Goal: Transaction & Acquisition: Purchase product/service

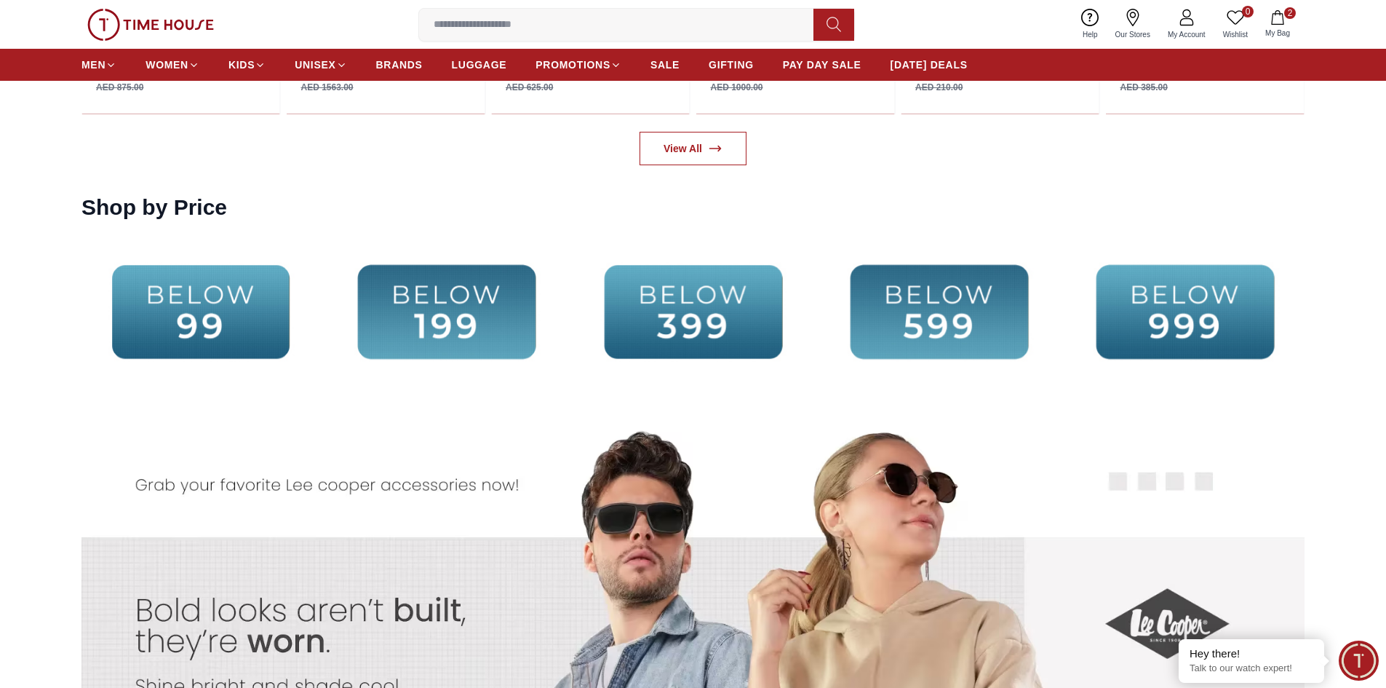
scroll to position [3366, 0]
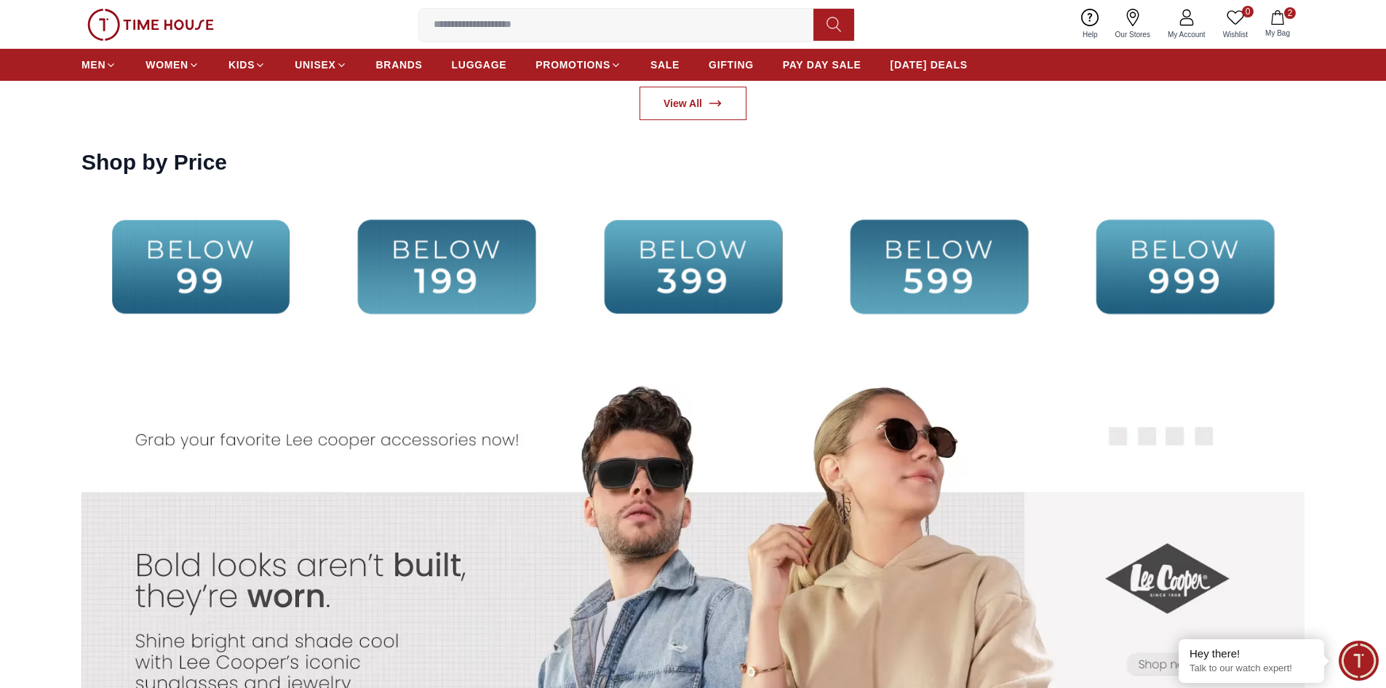
click at [714, 272] on img at bounding box center [692, 267] width 239 height 154
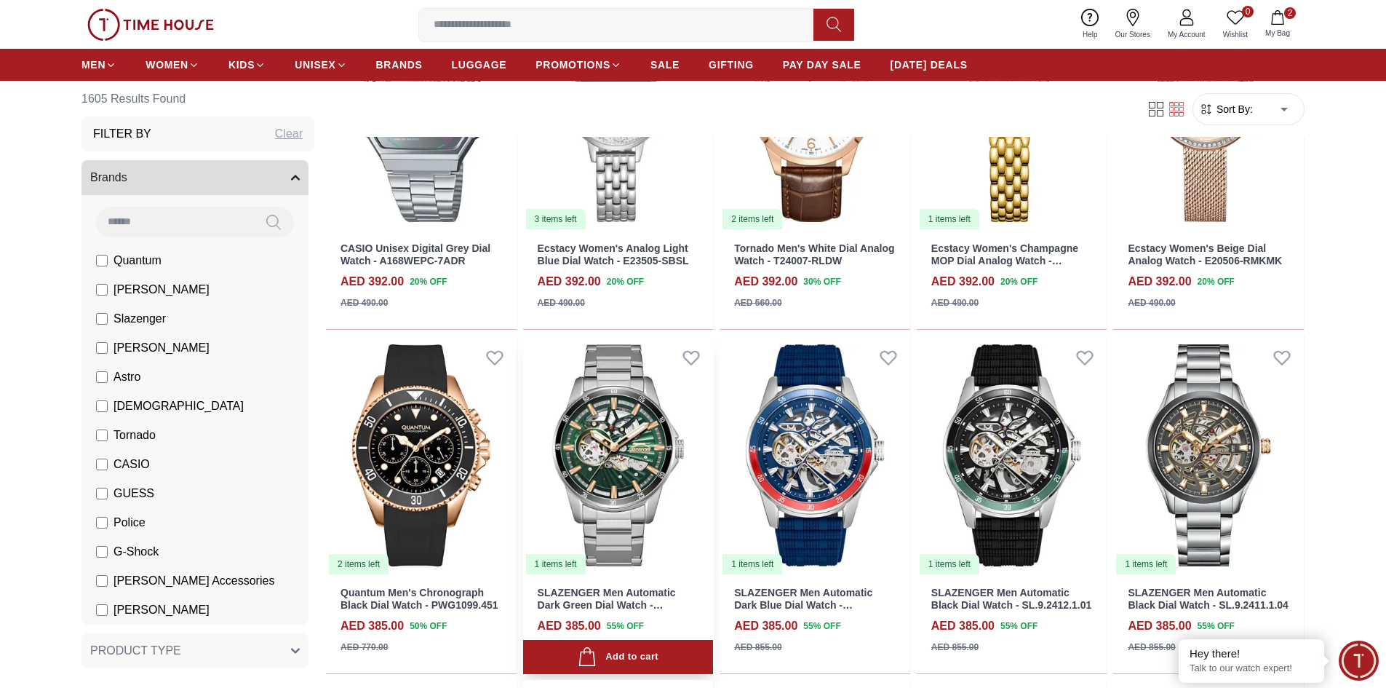
scroll to position [752, 0]
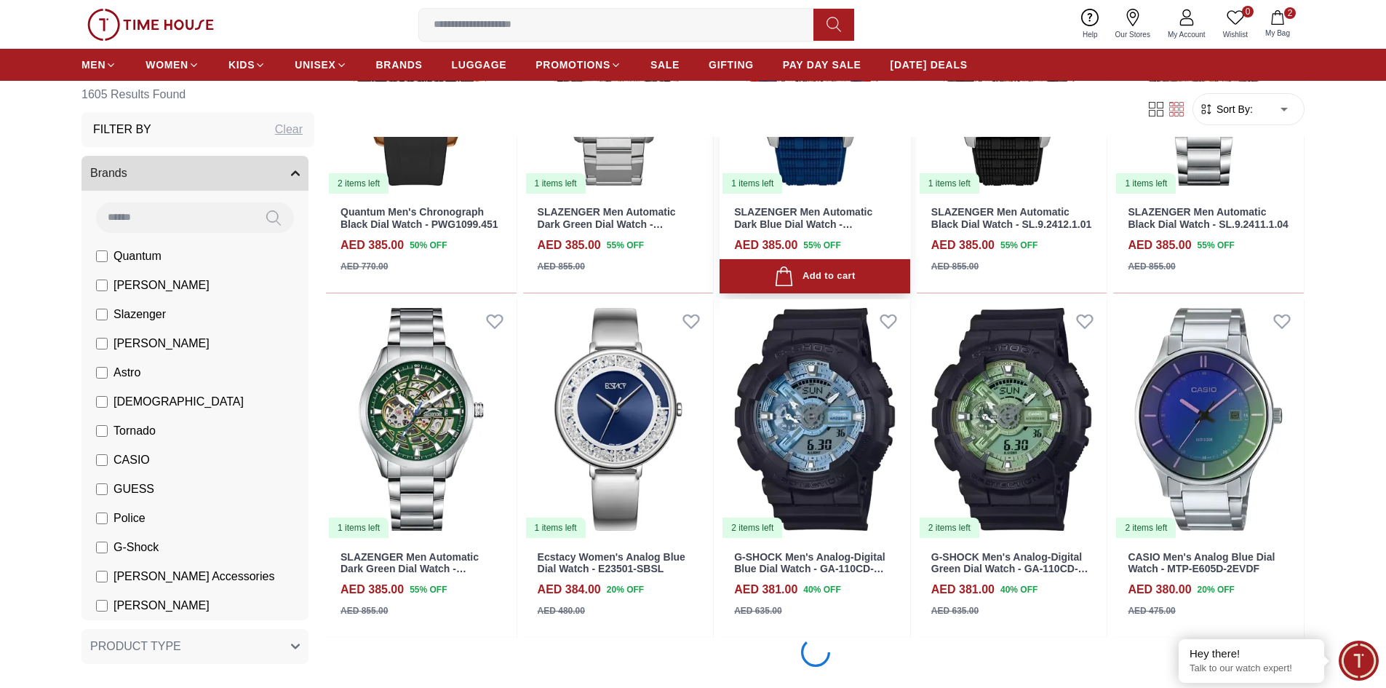
scroll to position [971, 0]
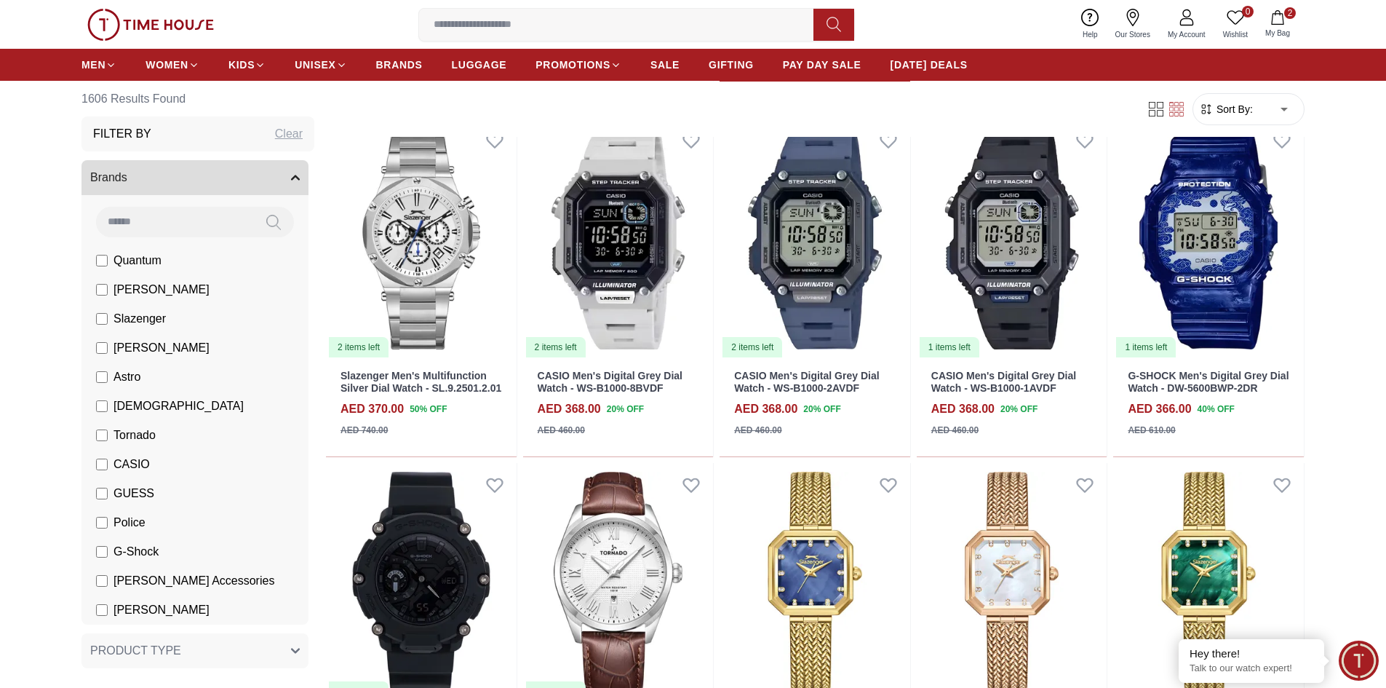
scroll to position [3008, 0]
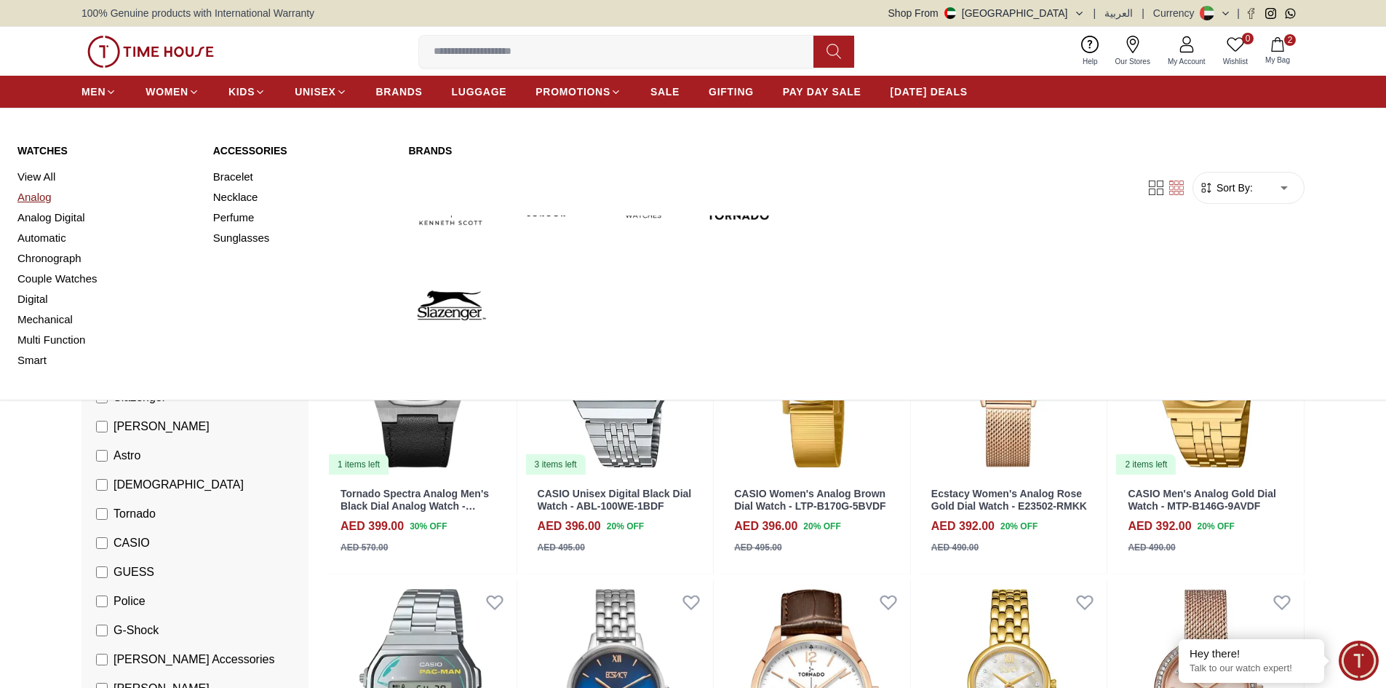
click at [20, 194] on link "Analog" at bounding box center [106, 197] width 178 height 20
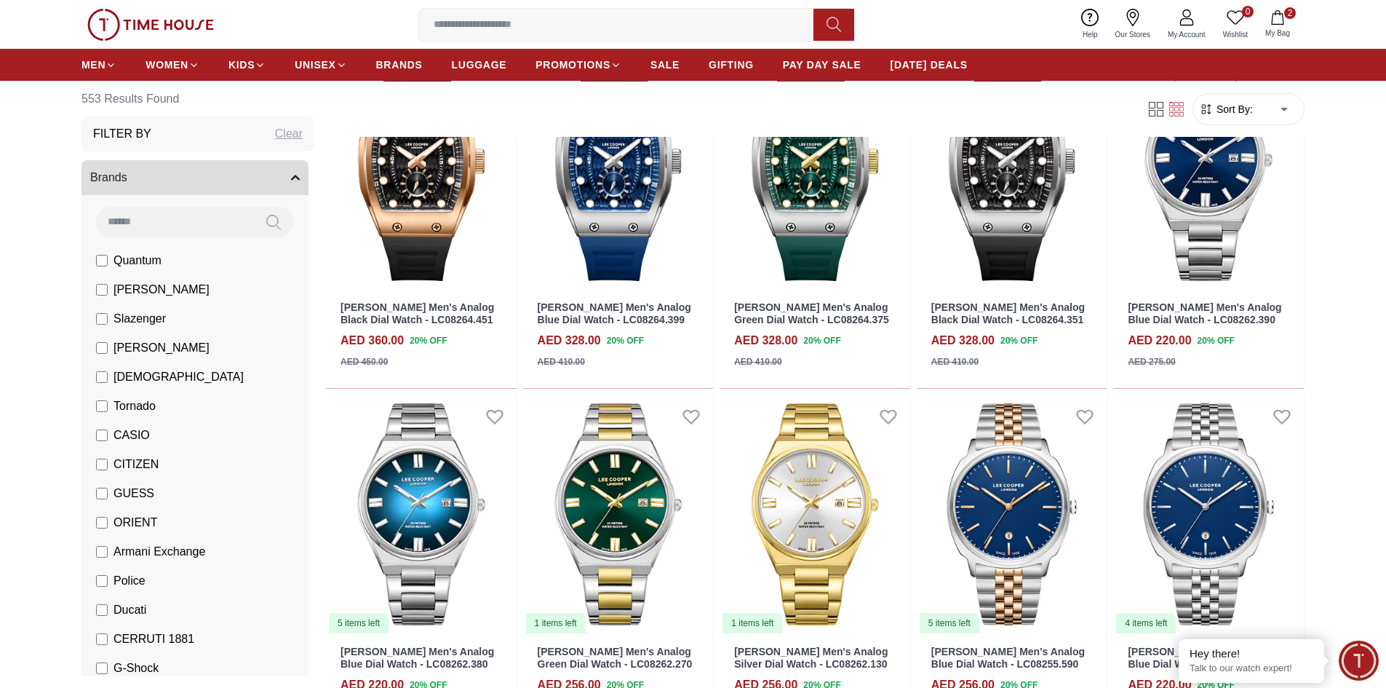
scroll to position [1134, 0]
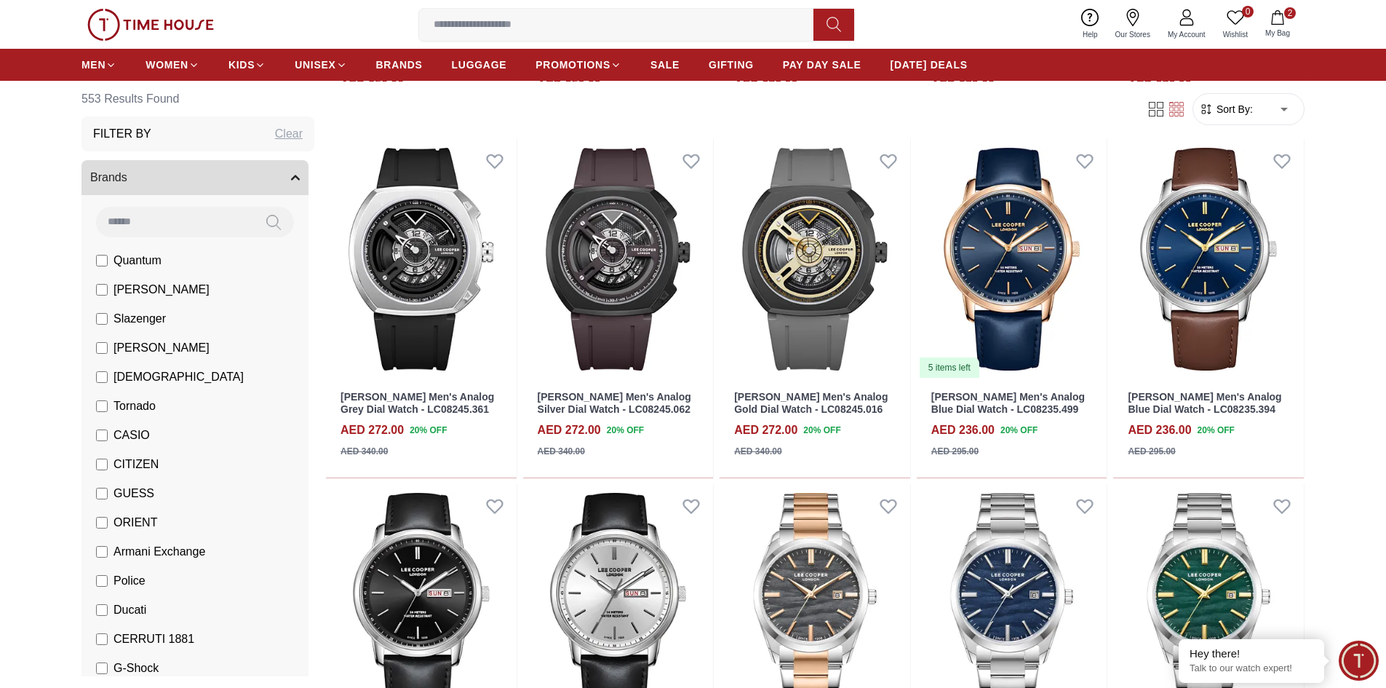
scroll to position [1485, 0]
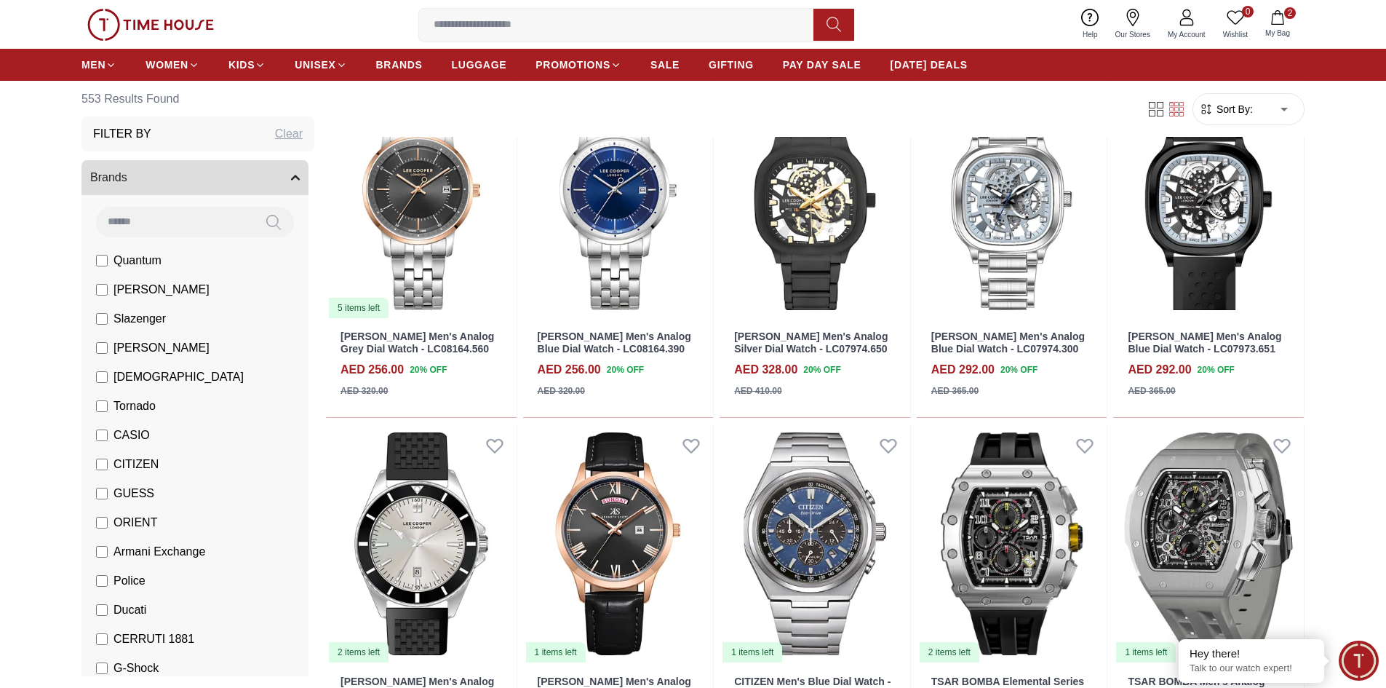
scroll to position [2920, 0]
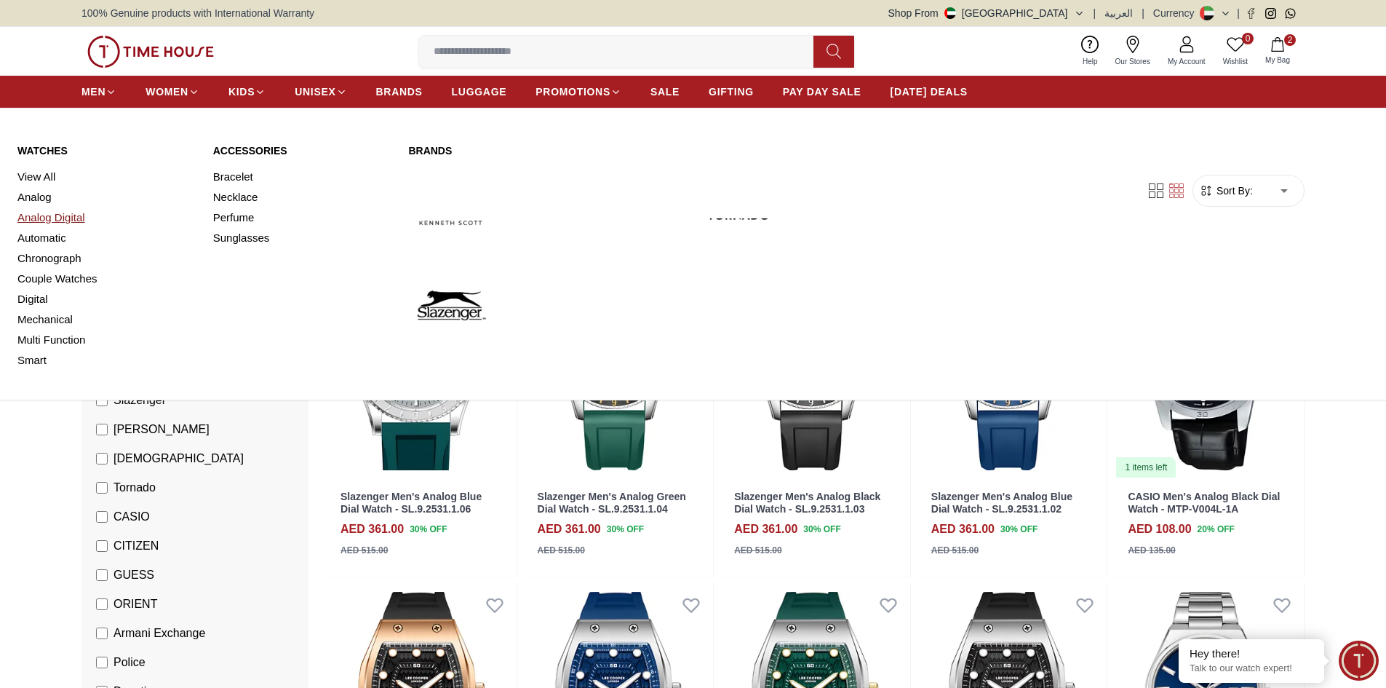
click at [59, 215] on link "Analog Digital" at bounding box center [106, 217] width 178 height 20
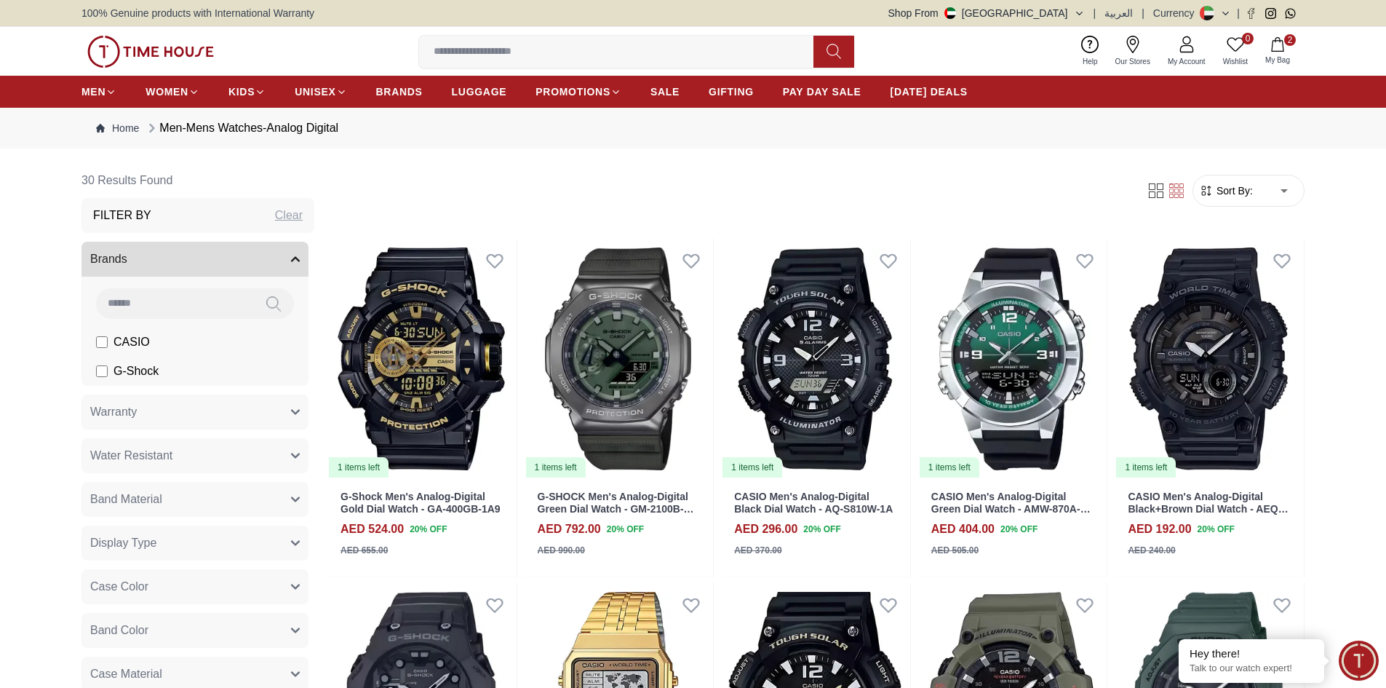
scroll to position [601, 0]
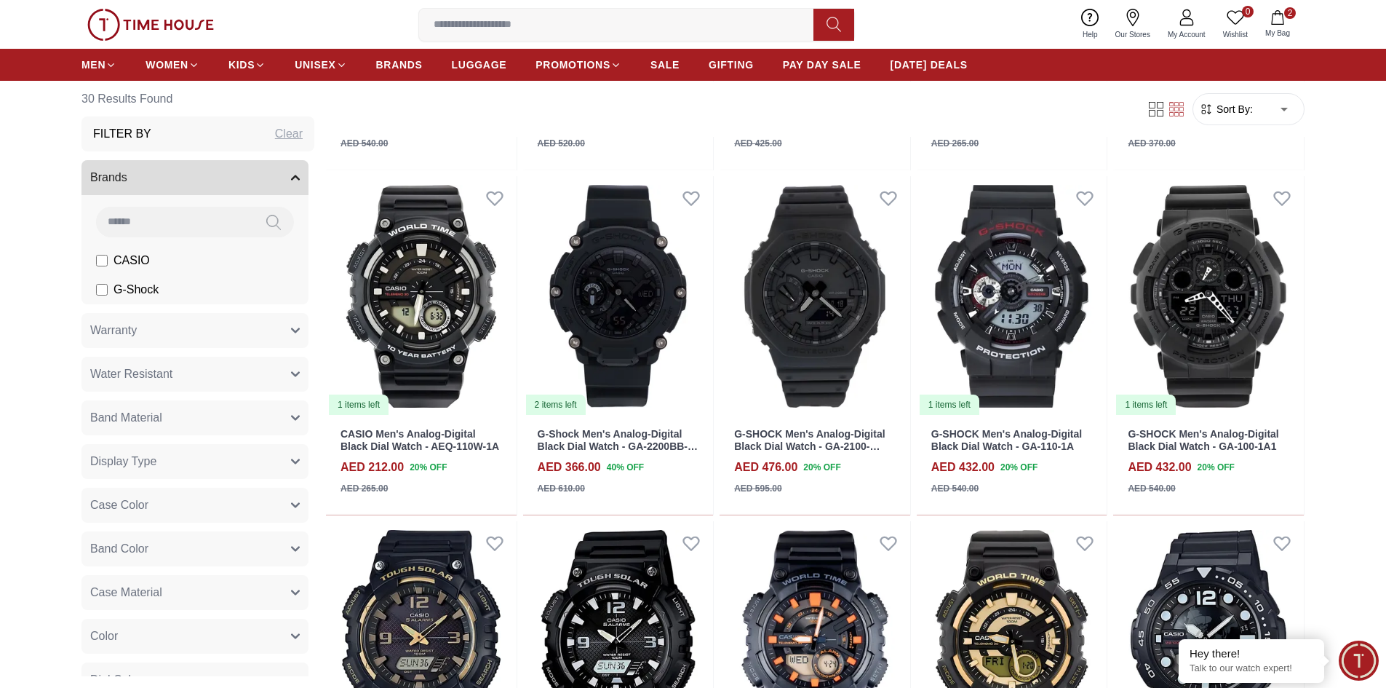
scroll to position [1393, 0]
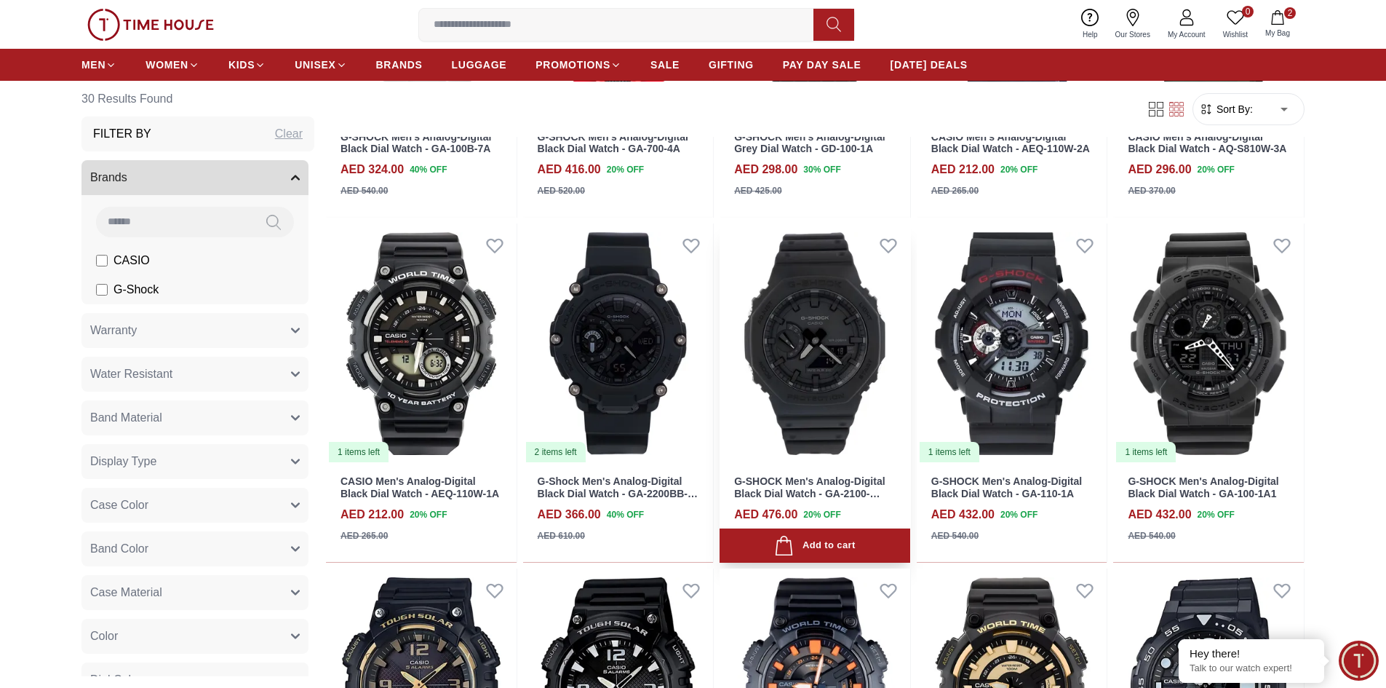
click at [817, 367] on img at bounding box center [815, 343] width 191 height 240
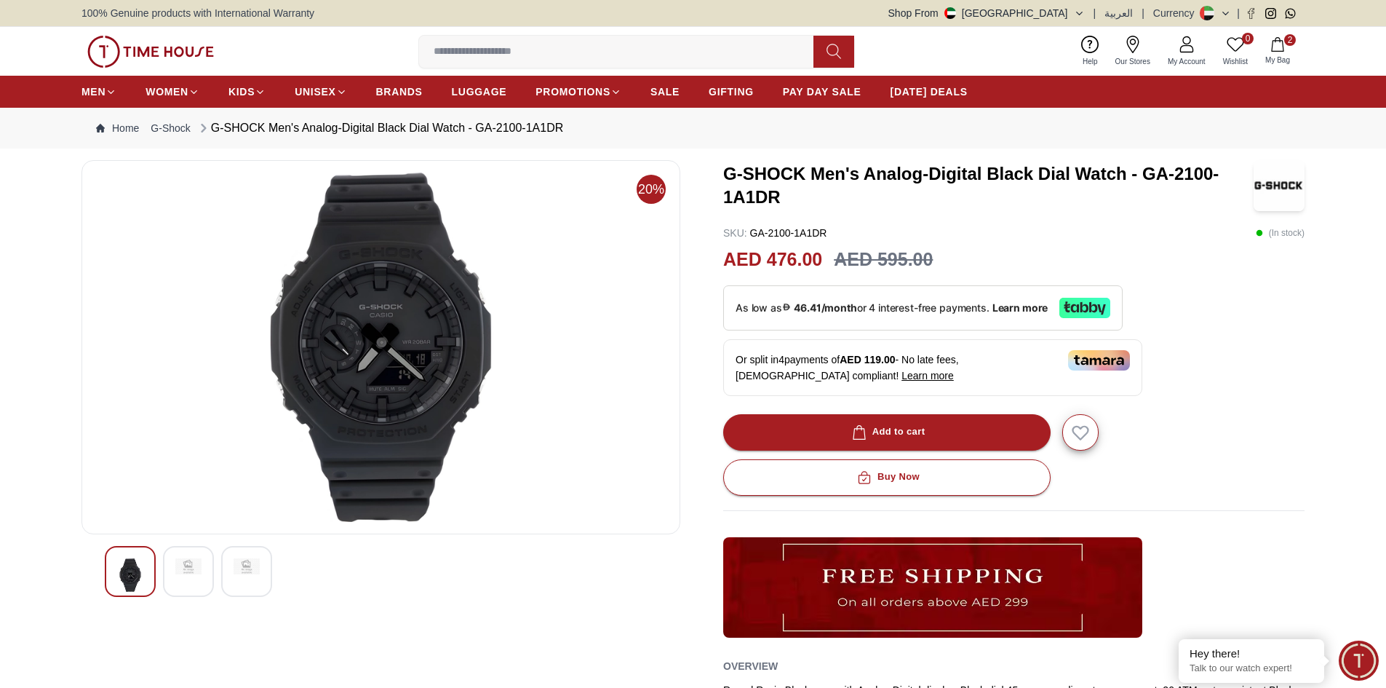
click at [202, 568] on div at bounding box center [188, 571] width 51 height 51
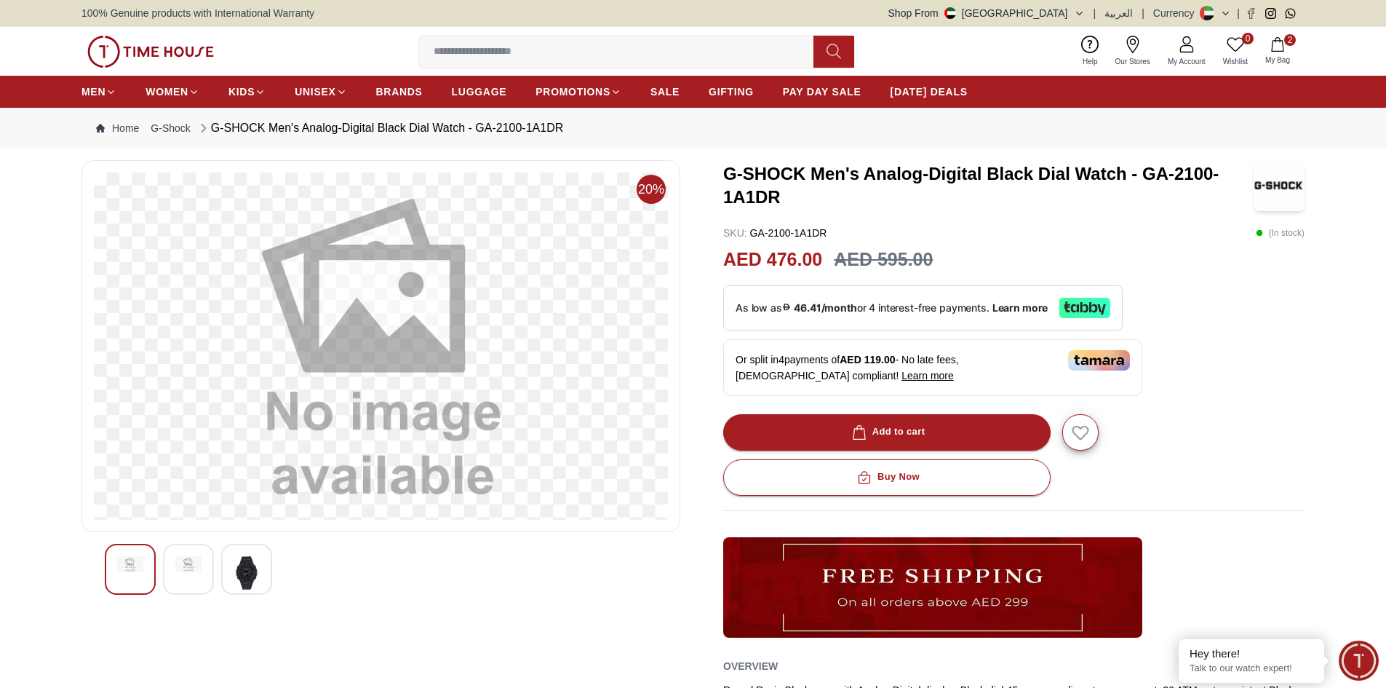
click at [232, 568] on div at bounding box center [246, 569] width 51 height 51
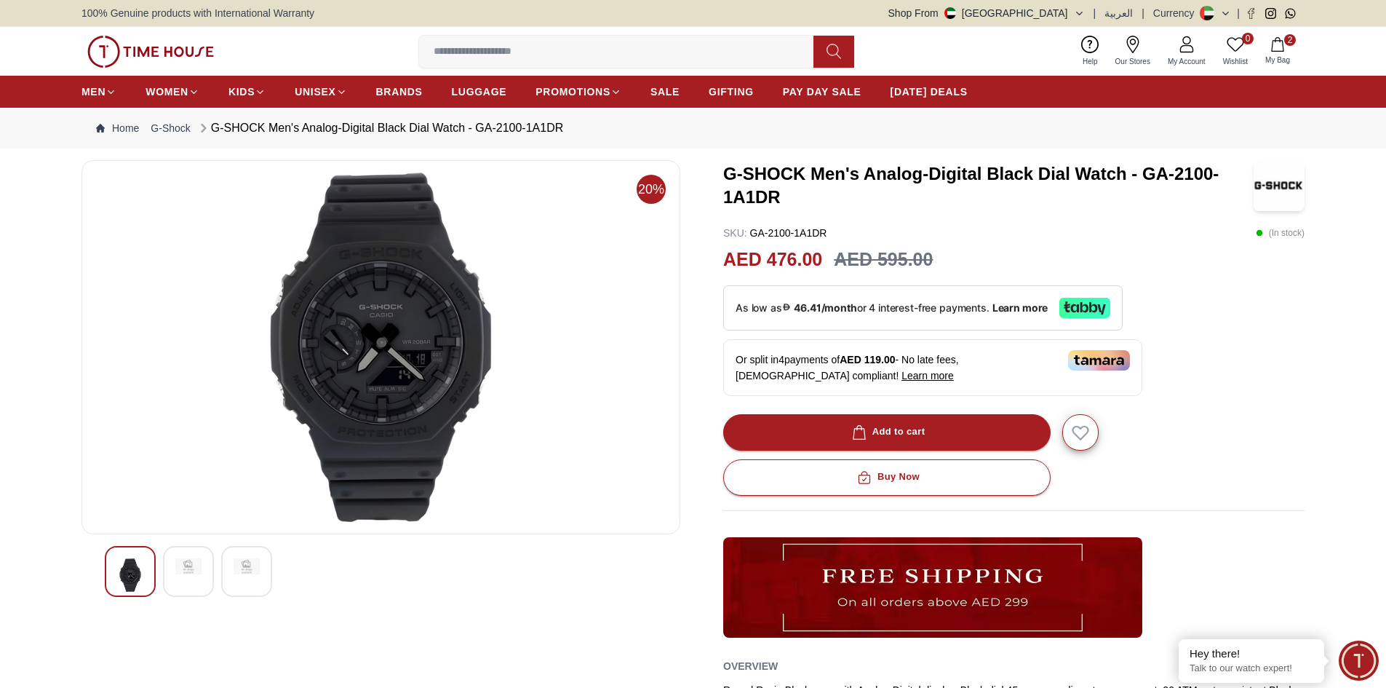
click at [156, 53] on img at bounding box center [150, 52] width 127 height 32
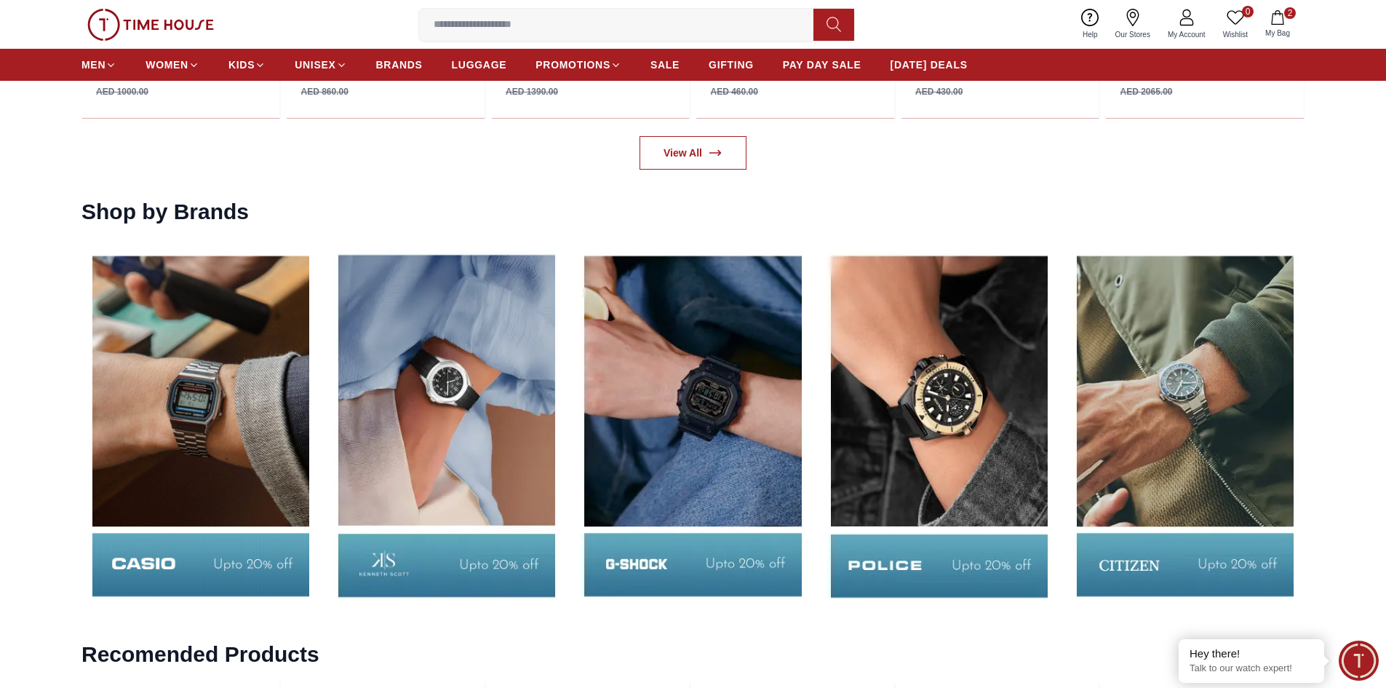
scroll to position [3005, 0]
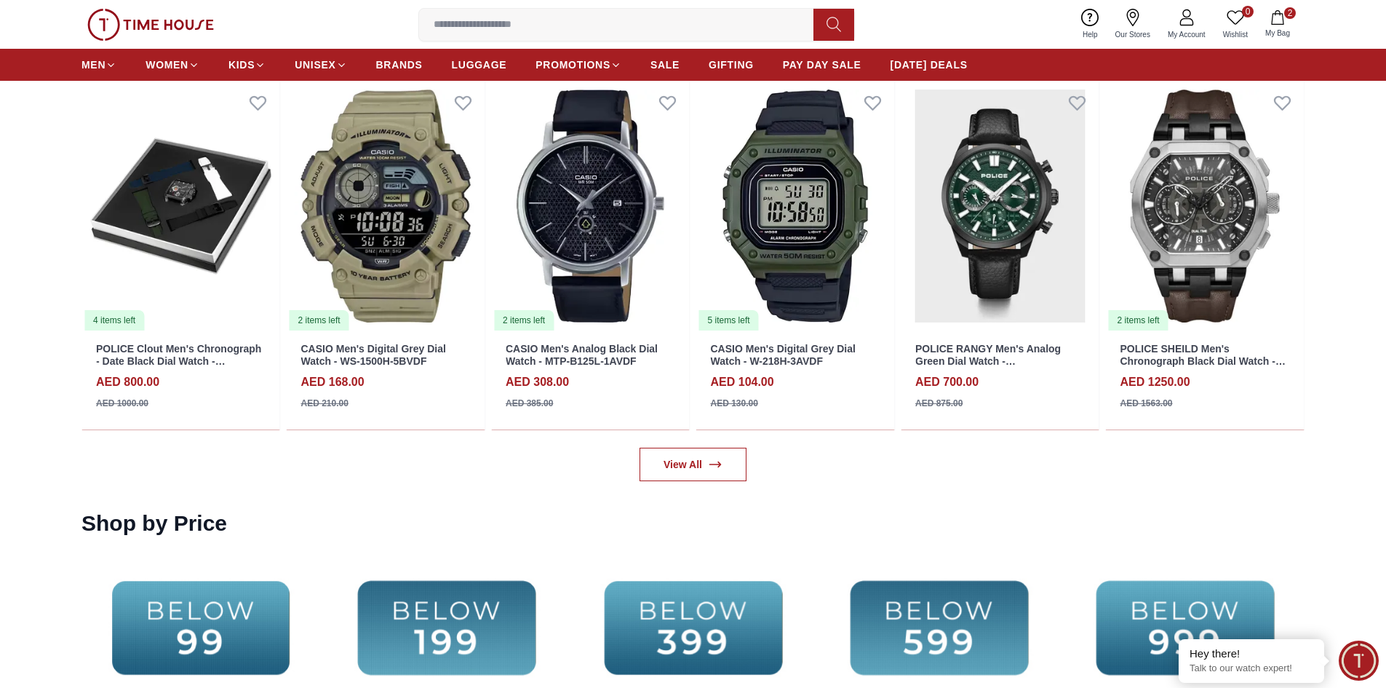
click at [1381, 420] on section "Recomended Products 3 items left POLICE Women's Analog Blue Mop Dial Watch - PE…" at bounding box center [693, 252] width 1386 height 455
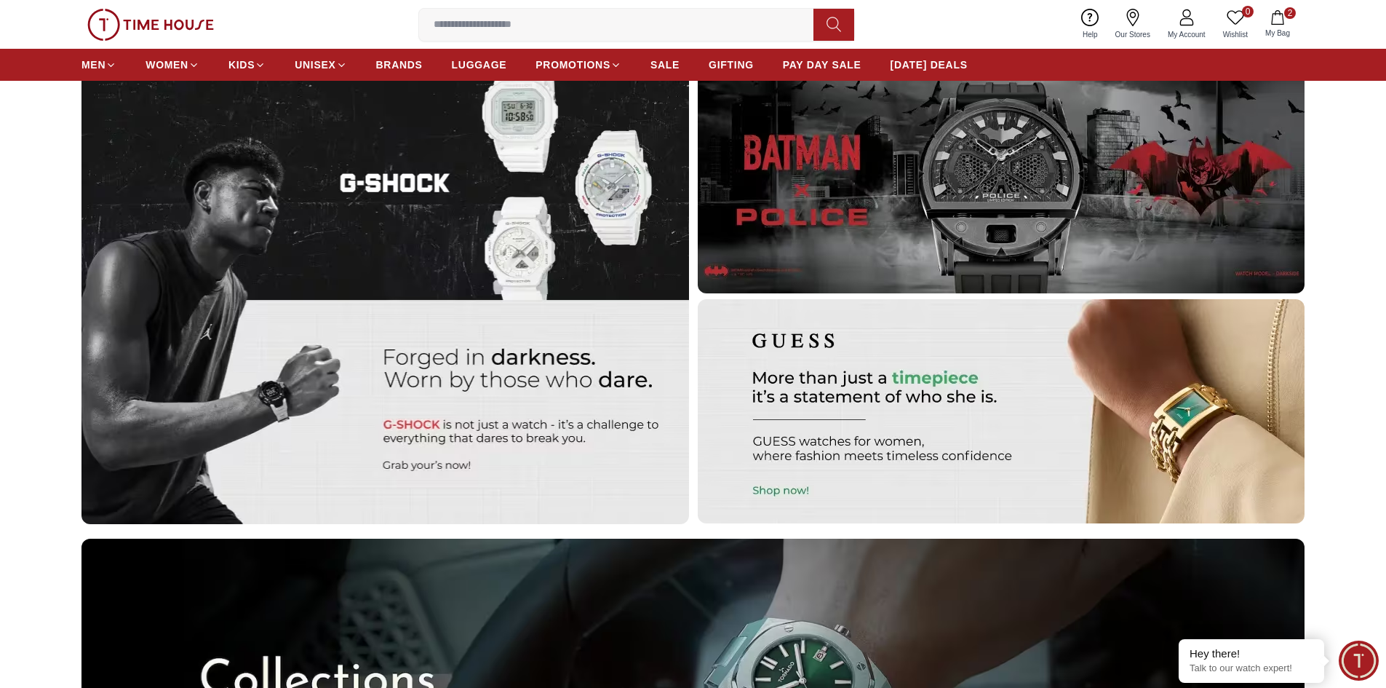
scroll to position [4672, 0]
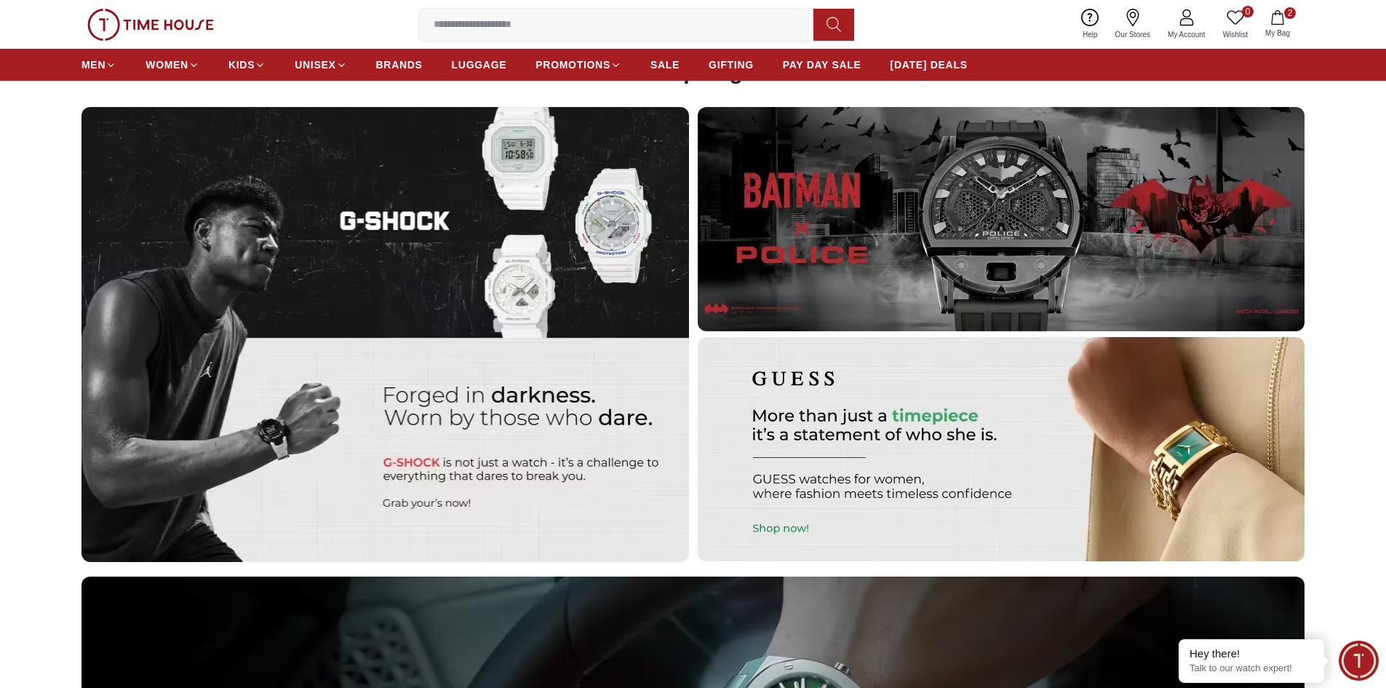
click at [578, 257] on img at bounding box center [385, 334] width 608 height 455
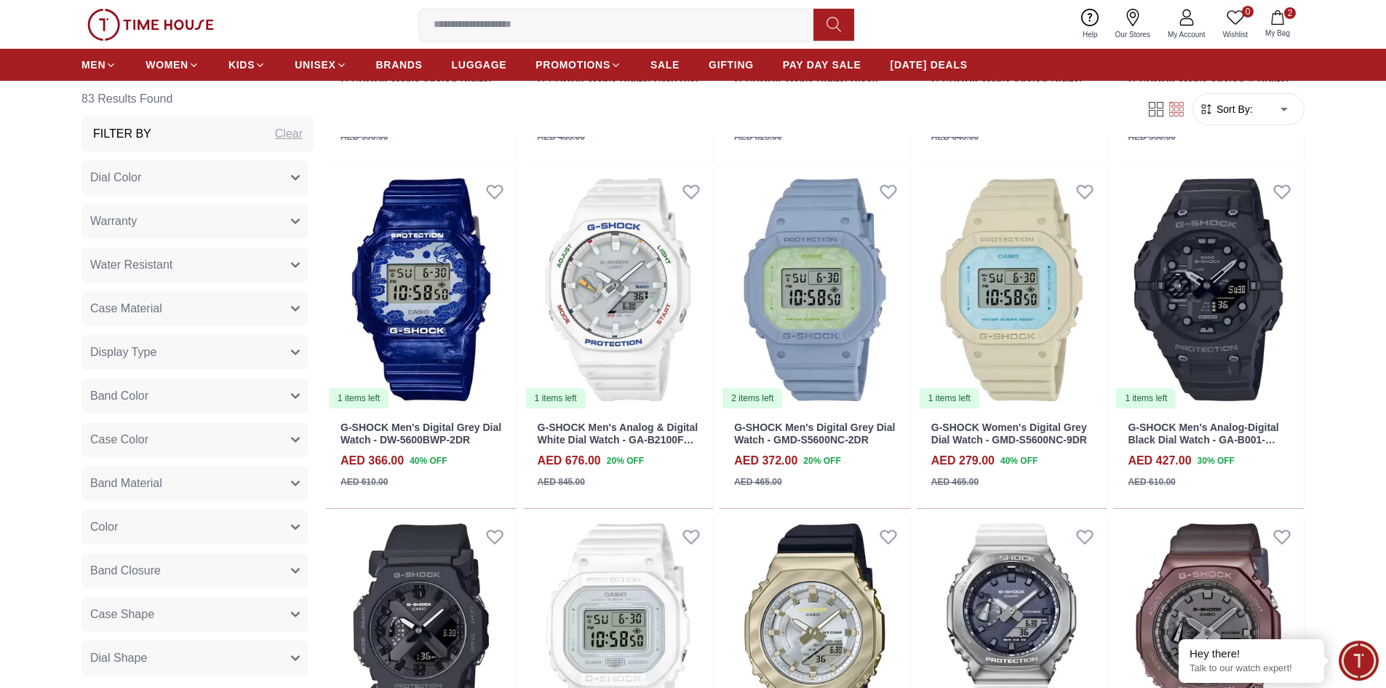
scroll to position [2692, 0]
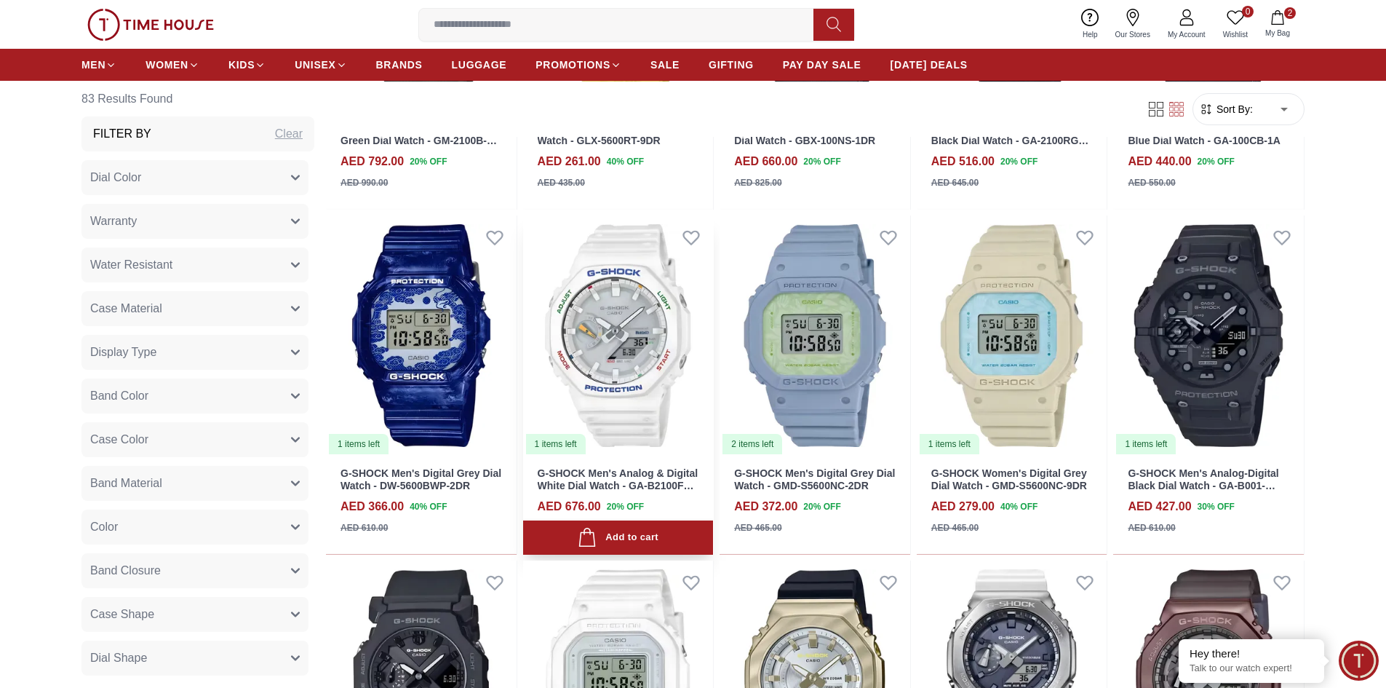
click at [663, 311] on img at bounding box center [618, 335] width 191 height 240
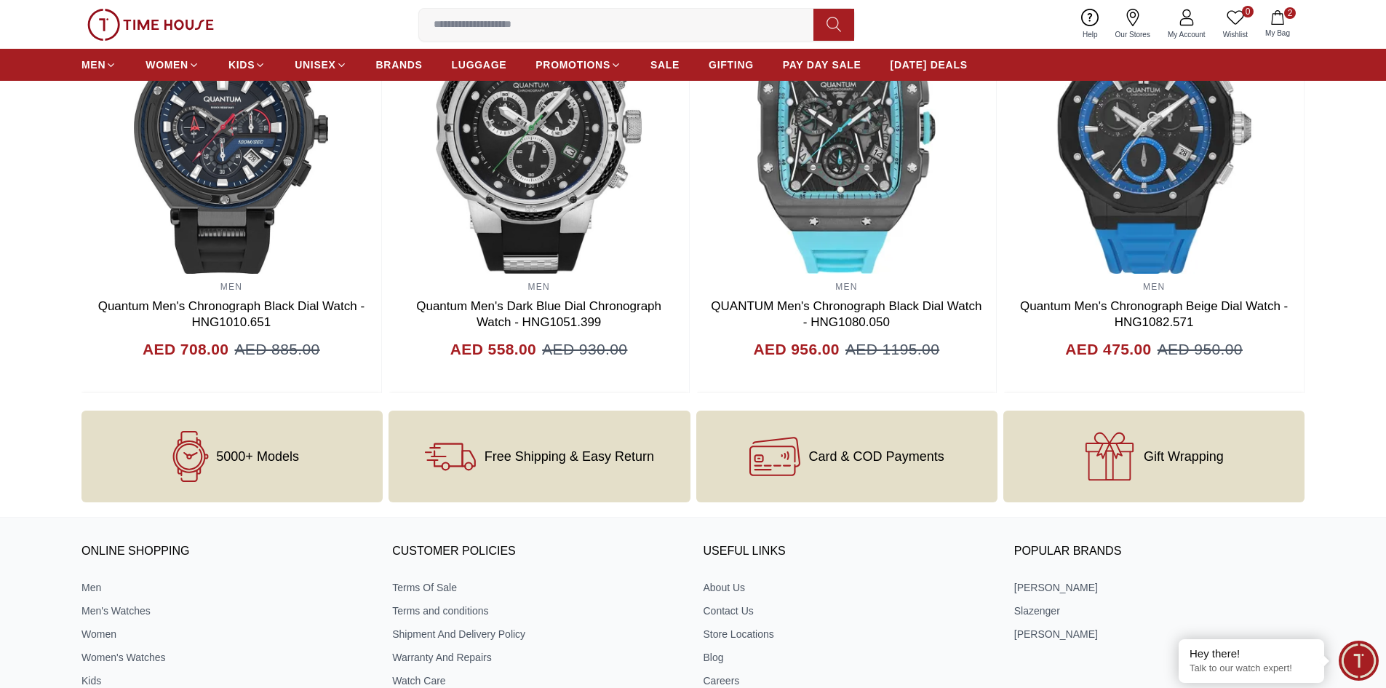
scroll to position [1512, 0]
